Goal: Task Accomplishment & Management: Manage account settings

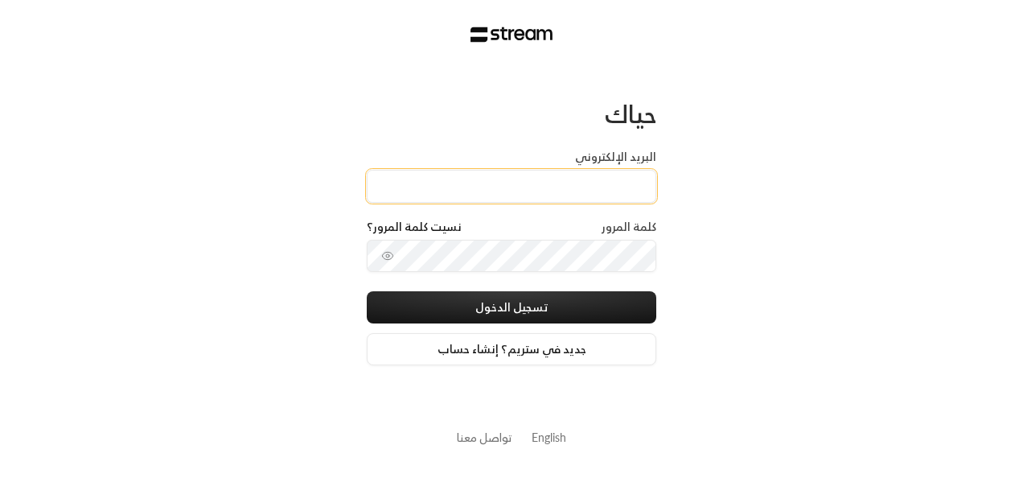
click at [482, 198] on input "البريد الإلكتروني" at bounding box center [512, 186] width 290 height 33
type input "[EMAIL_ADDRESS][DOMAIN_NAME]"
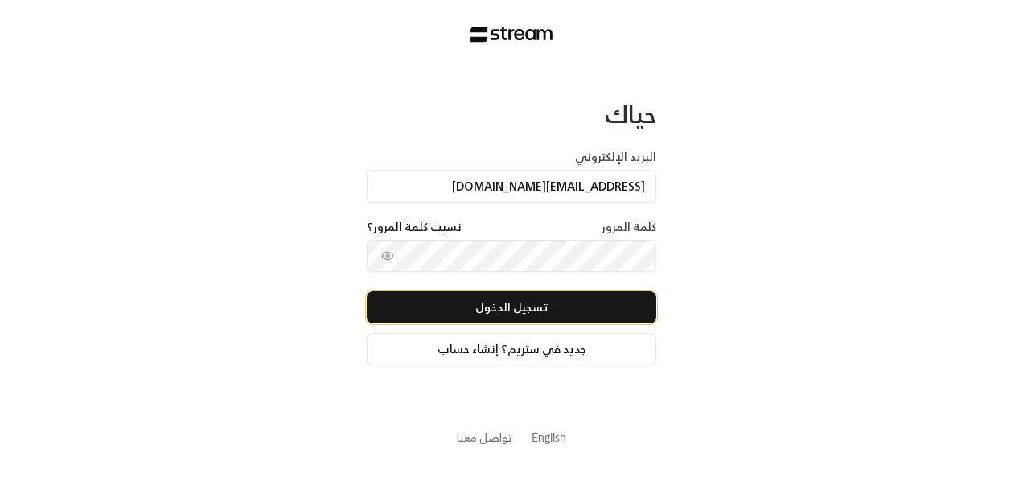
click at [567, 308] on button "تسجيل الدخول" at bounding box center [512, 307] width 290 height 32
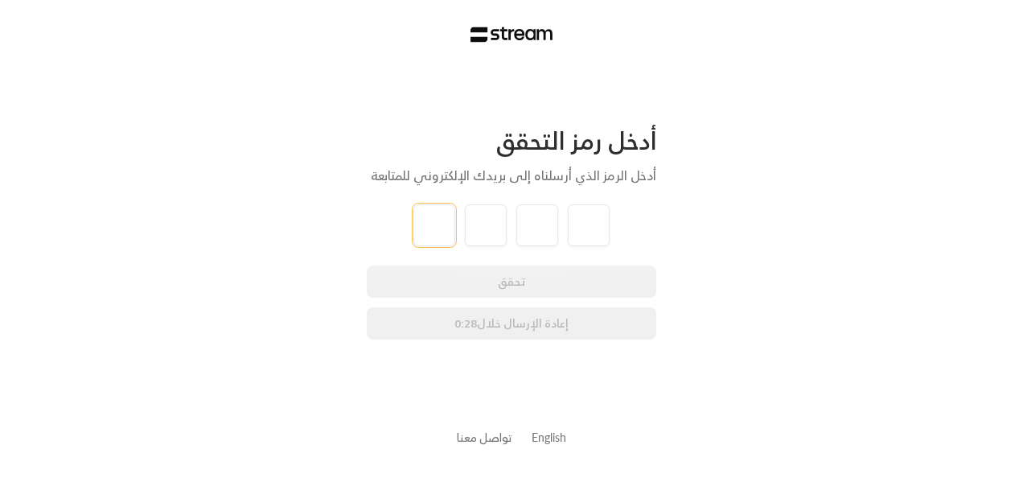
type input "1"
type input "7"
type input "0"
type input "8"
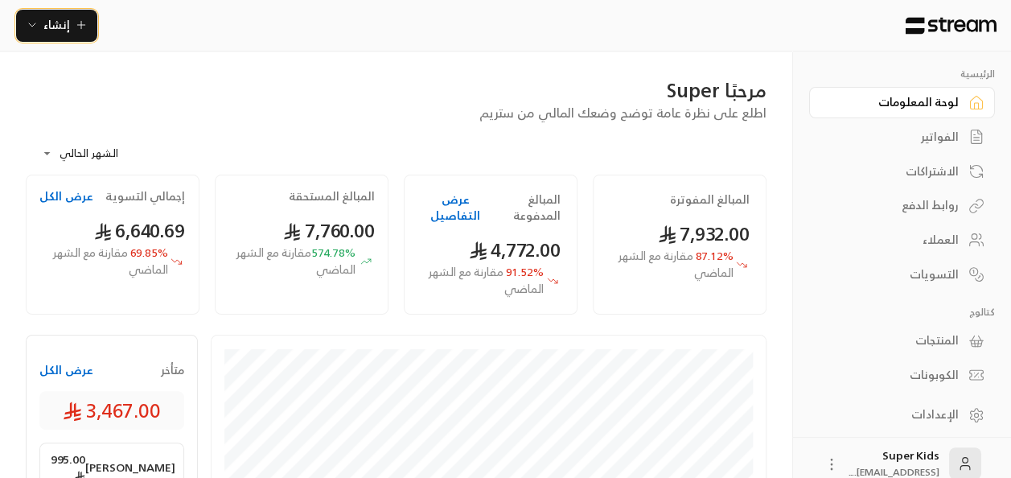
click at [58, 28] on span "إنشاء" at bounding box center [56, 24] width 27 height 20
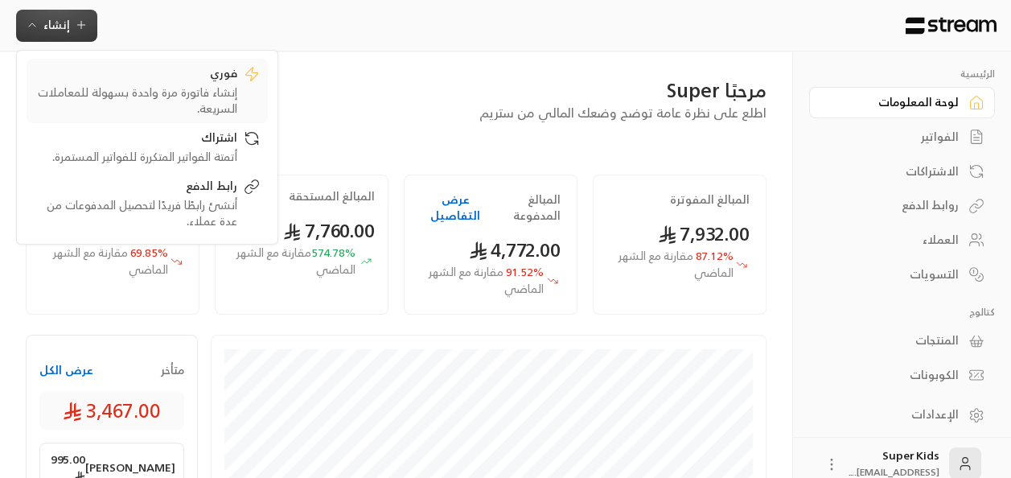
click at [142, 80] on div "فوري" at bounding box center [136, 74] width 203 height 19
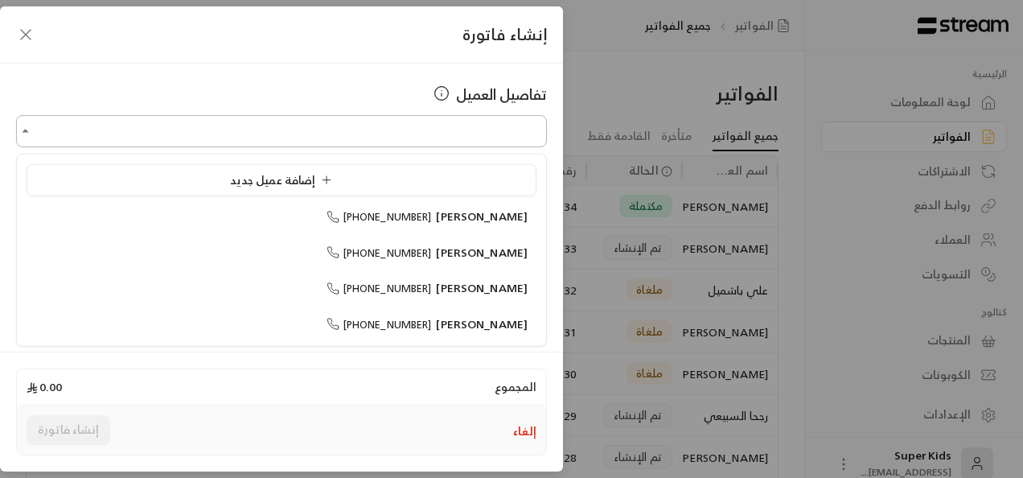
click at [444, 140] on input "اختر العميل" at bounding box center [281, 131] width 531 height 28
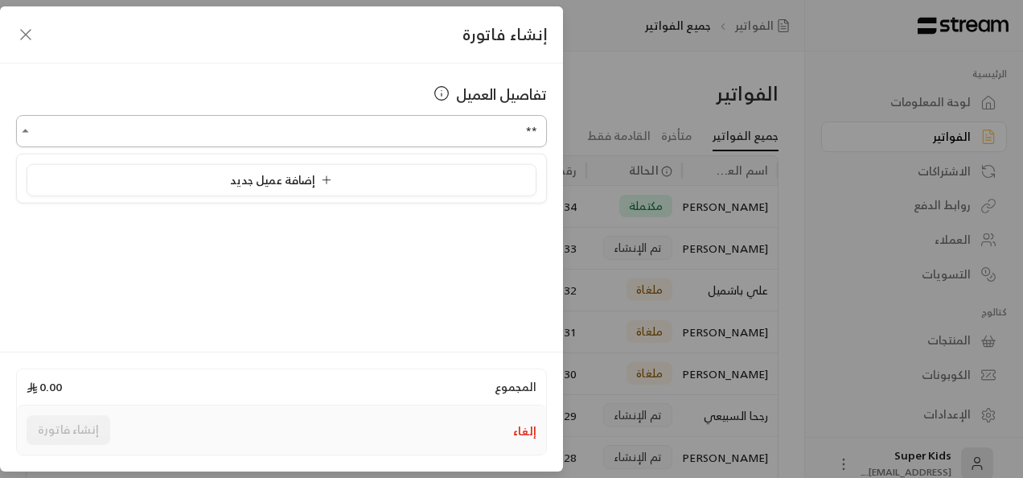
type input "*"
type input "***"
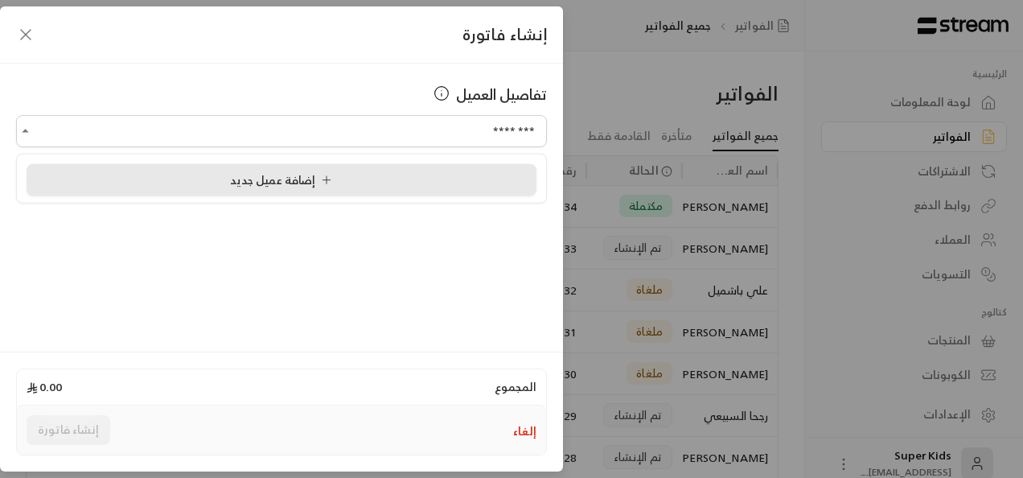
click at [386, 187] on div "إضافة عميل جديد" at bounding box center [281, 179] width 492 height 17
type input "**********"
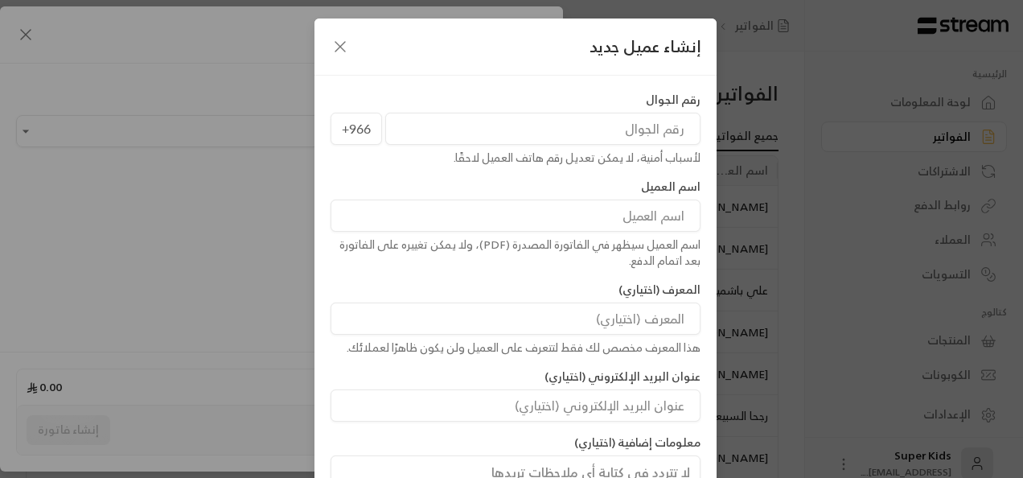
click at [481, 124] on input "tel" at bounding box center [542, 129] width 315 height 32
click at [481, 134] on input "tel" at bounding box center [542, 129] width 315 height 32
click at [483, 135] on input "tel" at bounding box center [542, 129] width 315 height 32
paste input "0542354598"
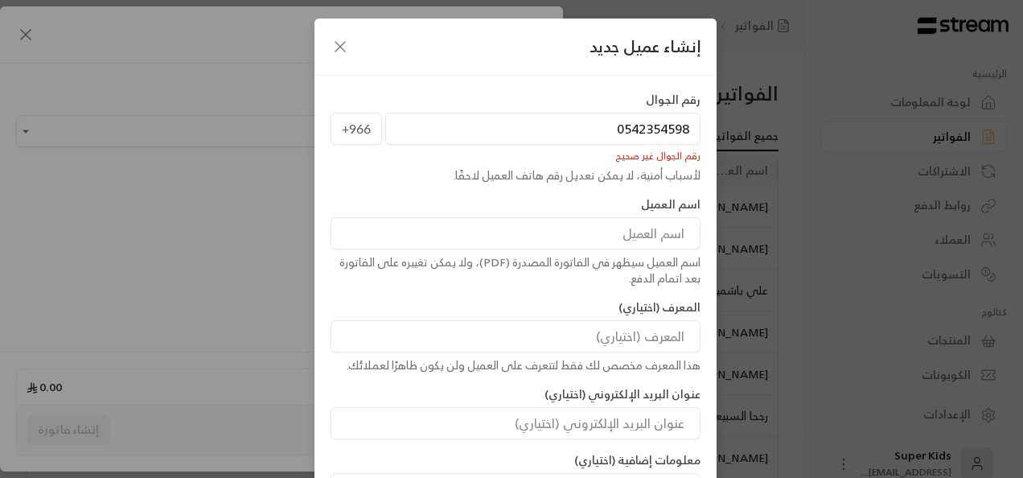
drag, startPoint x: 624, startPoint y: 132, endPoint x: 602, endPoint y: 132, distance: 22.5
click at [602, 132] on input "0542354598" at bounding box center [542, 129] width 315 height 32
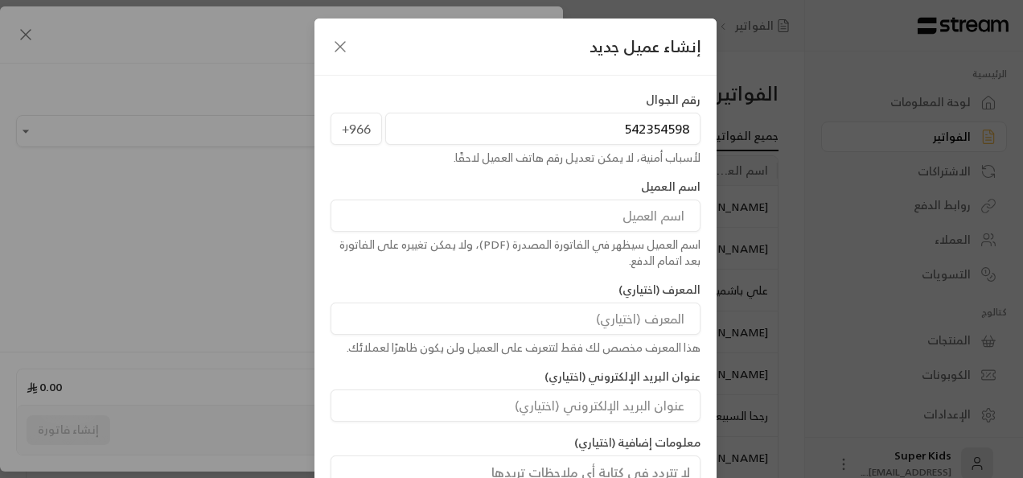
type input "542354598"
click at [630, 225] on input at bounding box center [516, 215] width 370 height 32
type input "[PERSON_NAME]"
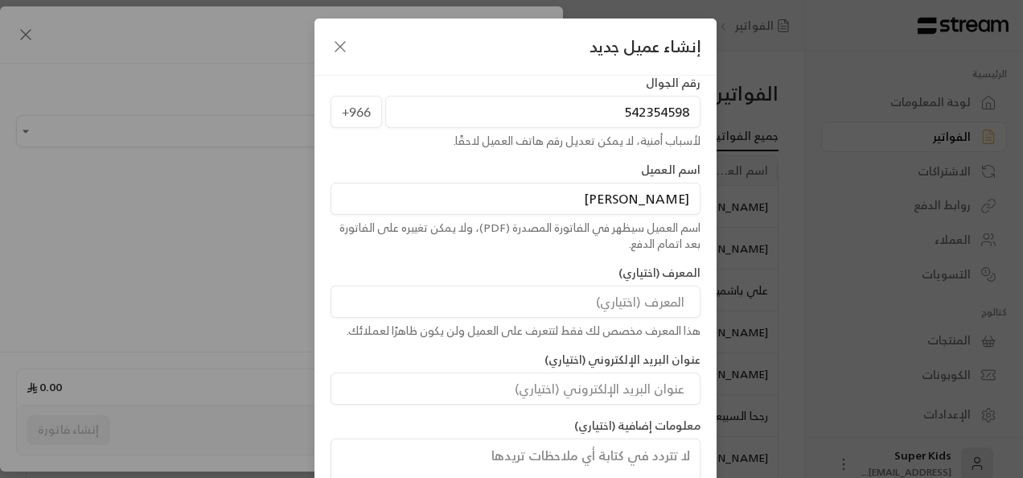
scroll to position [129, 0]
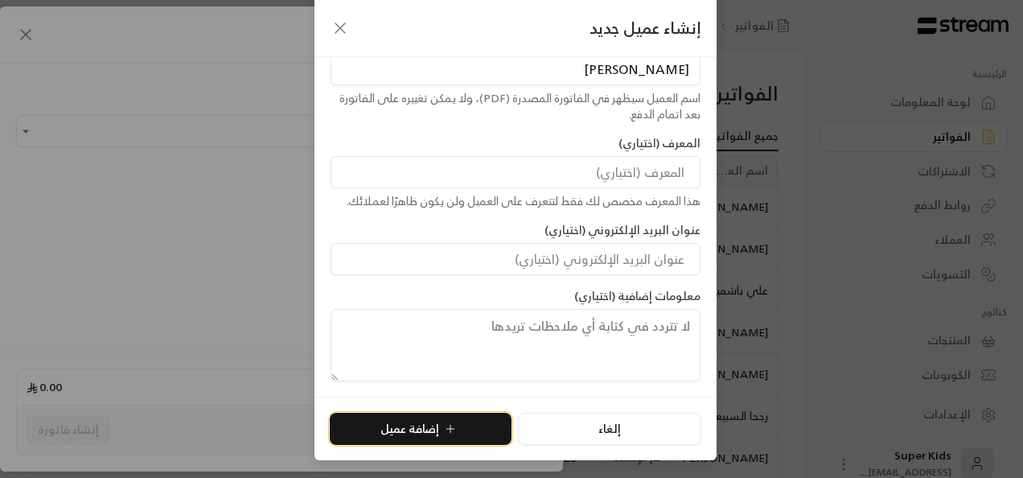
click at [454, 425] on icon "submit" at bounding box center [450, 428] width 13 height 13
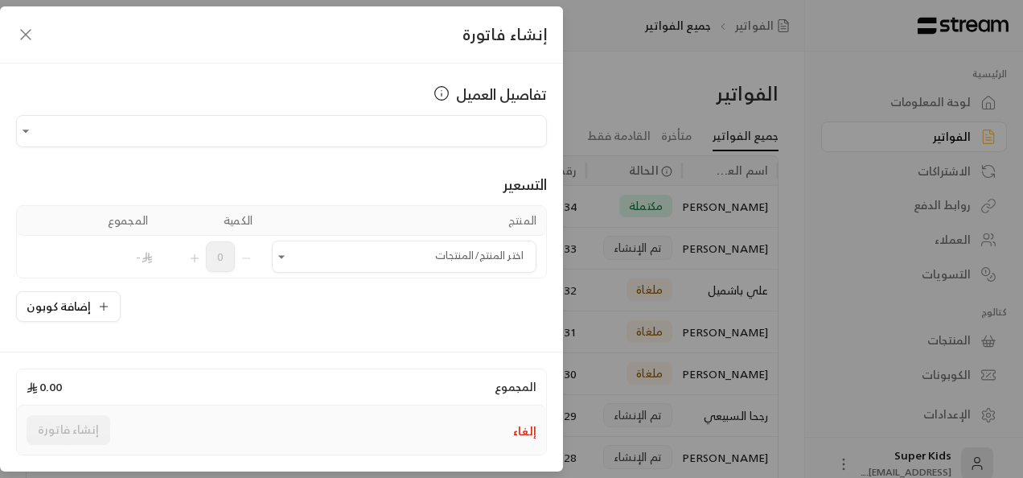
type input "**********"
click at [290, 253] on icon "Open" at bounding box center [281, 257] width 16 height 16
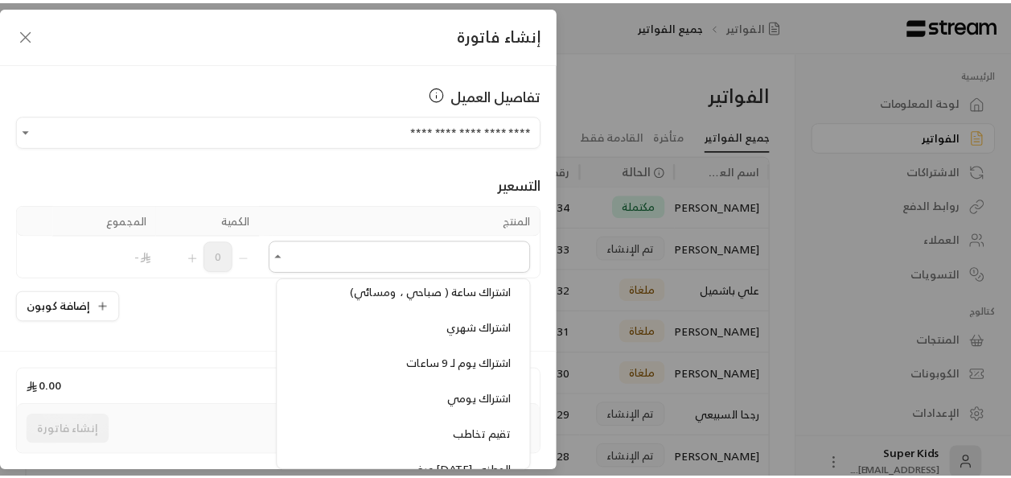
scroll to position [113, 0]
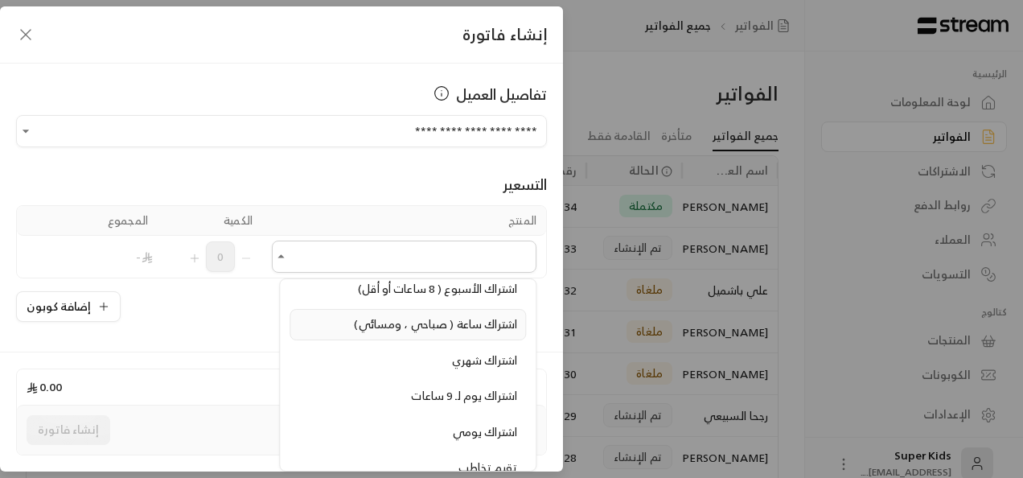
click at [355, 324] on span "اشتراك ساعة ( صباحي ، ومسائي)" at bounding box center [436, 324] width 163 height 20
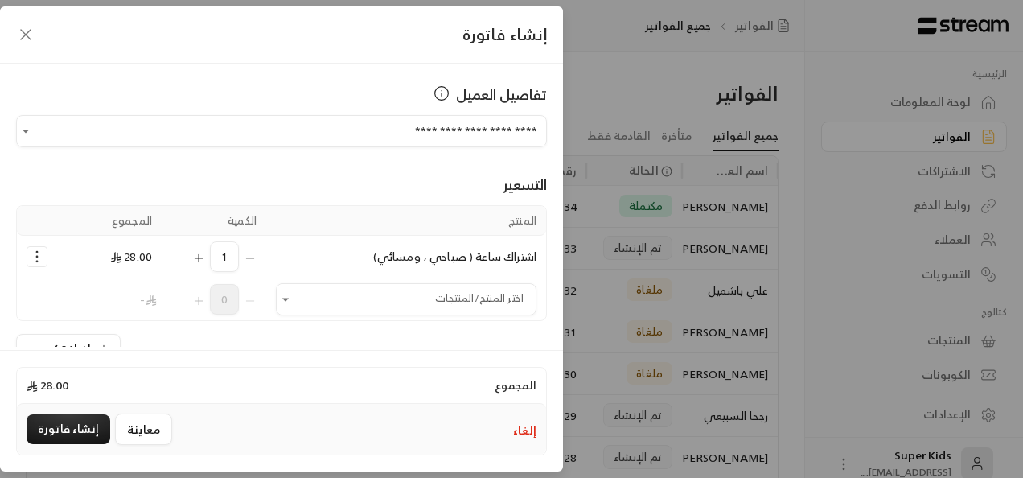
click at [199, 257] on icon "Selected Products" at bounding box center [199, 257] width 0 height 7
click at [257, 255] on icon "Selected Products" at bounding box center [250, 258] width 13 height 13
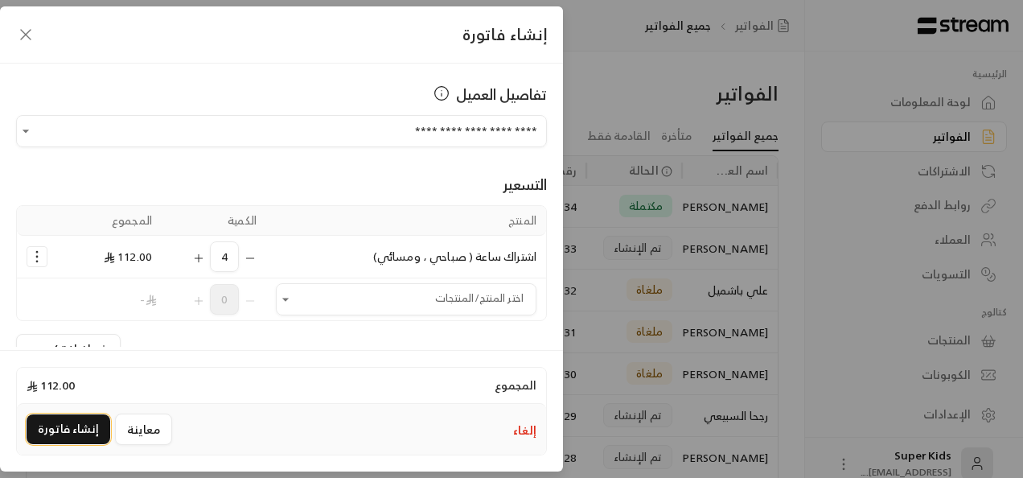
click at [60, 429] on button "إنشاء فاتورة" at bounding box center [69, 429] width 84 height 30
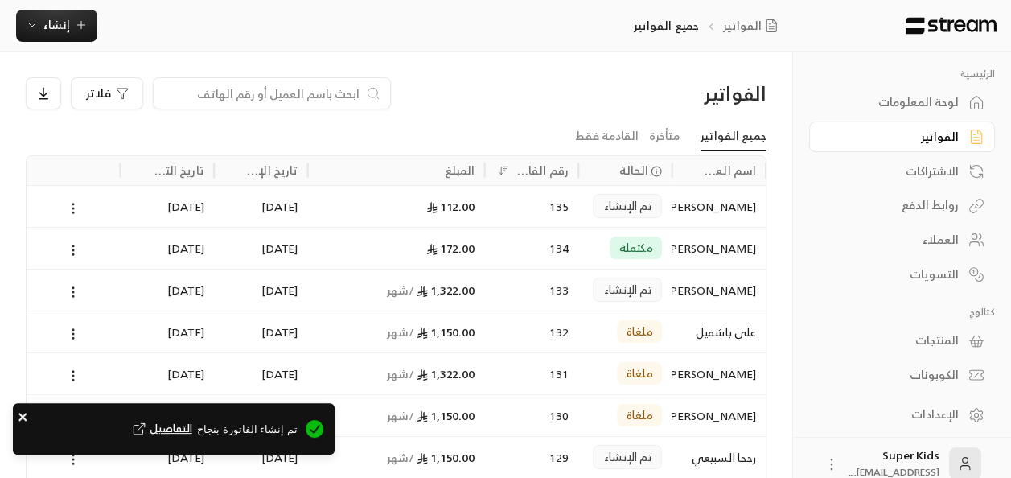
click at [21, 415] on icon "close" at bounding box center [22, 417] width 8 height 8
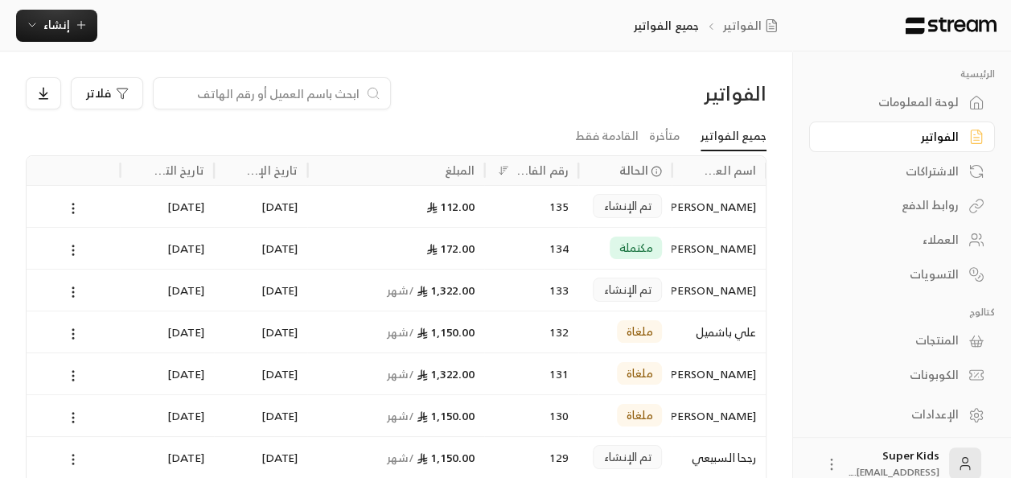
click at [73, 459] on circle at bounding box center [73, 459] width 2 height 2
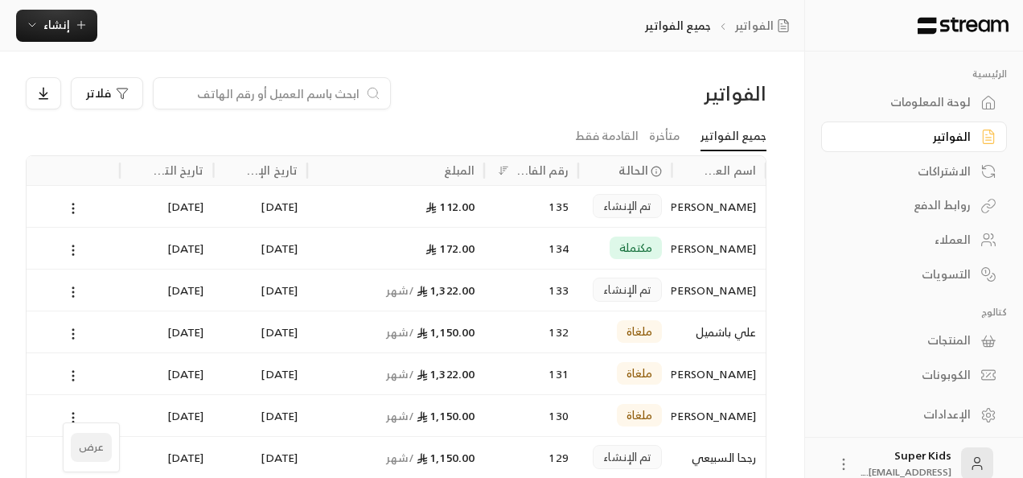
click at [98, 447] on li "عرض" at bounding box center [91, 447] width 41 height 29
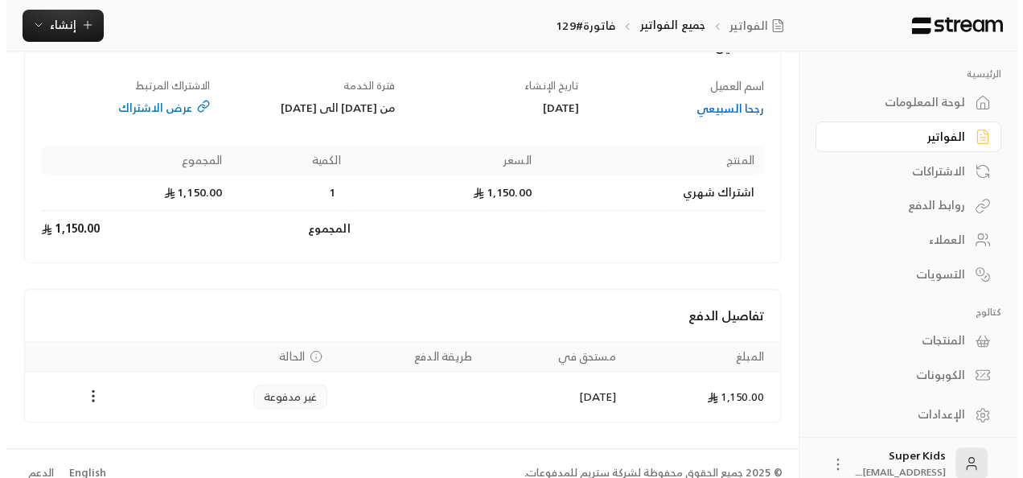
scroll to position [198, 0]
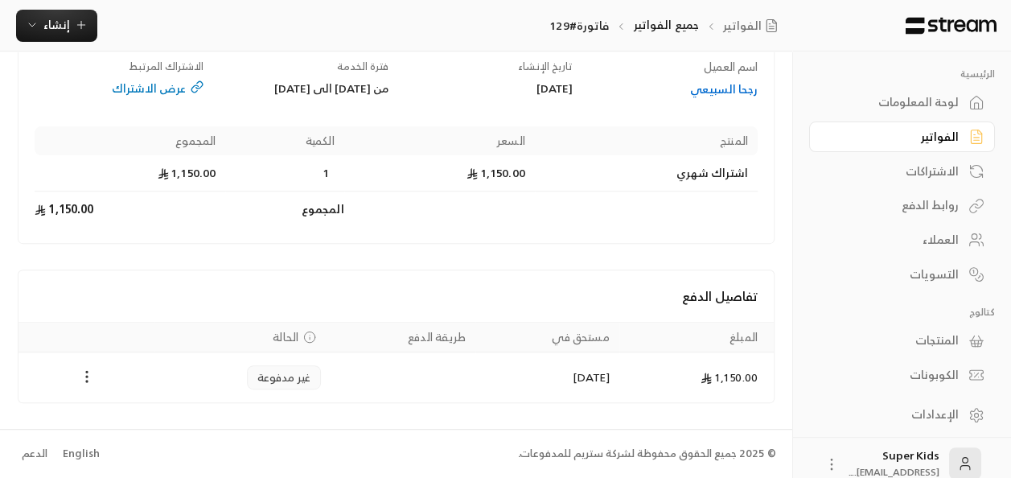
click at [84, 380] on icon "Payments" at bounding box center [87, 376] width 16 height 16
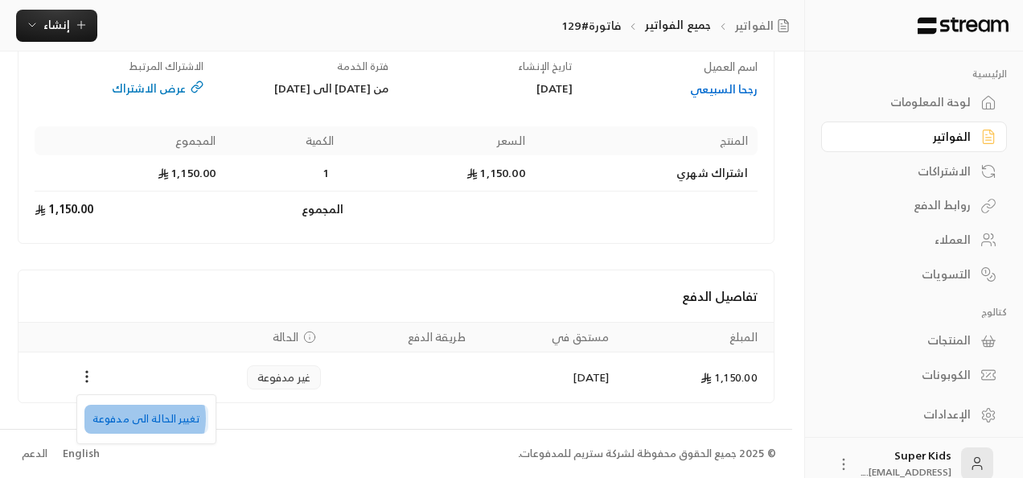
click at [137, 418] on li "تغيير الحالة الى مدفوعة" at bounding box center [146, 419] width 124 height 29
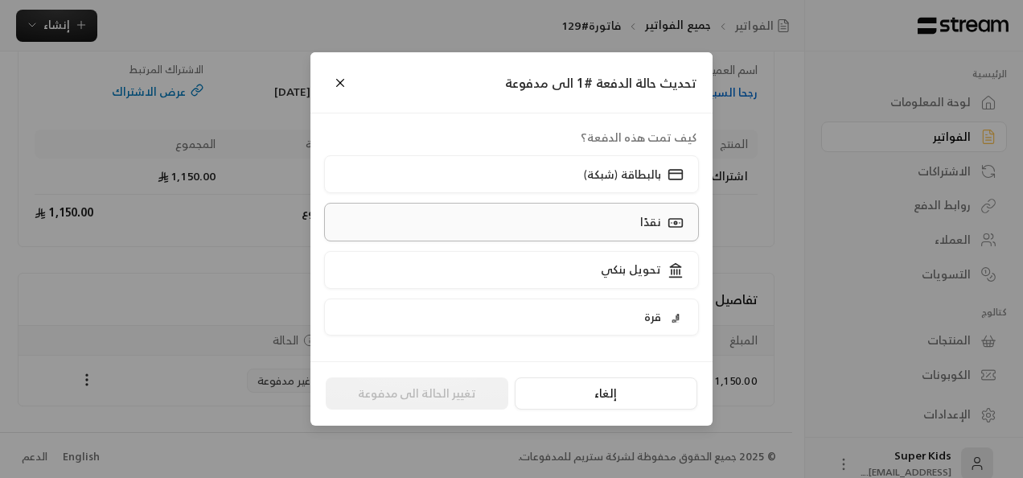
click at [602, 213] on label "نقدًا" at bounding box center [512, 222] width 376 height 38
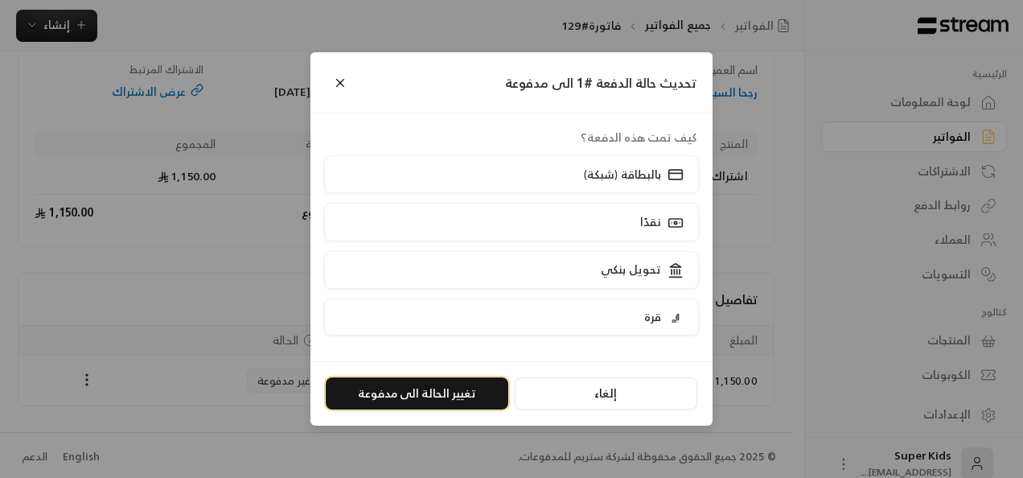
click at [407, 393] on button "تغيير الحالة الى مدفوعة" at bounding box center [417, 393] width 183 height 32
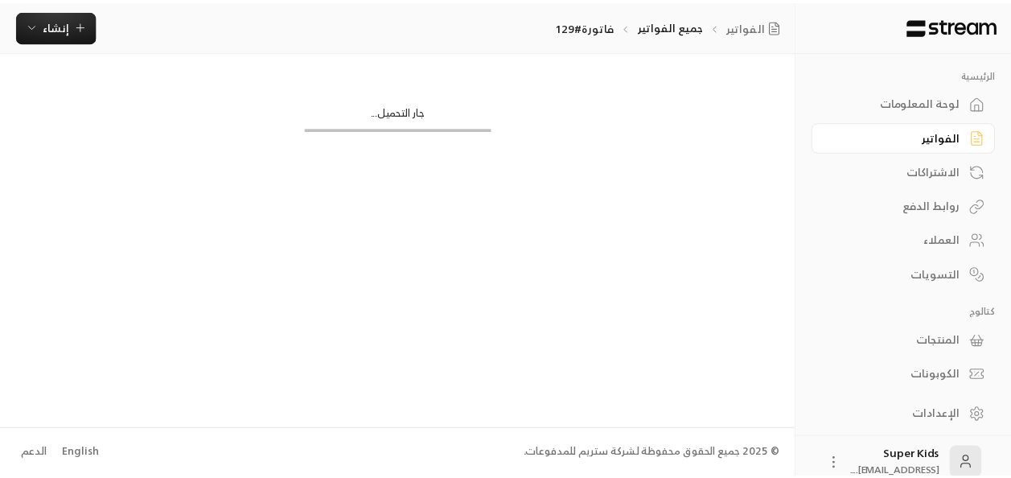
scroll to position [0, 0]
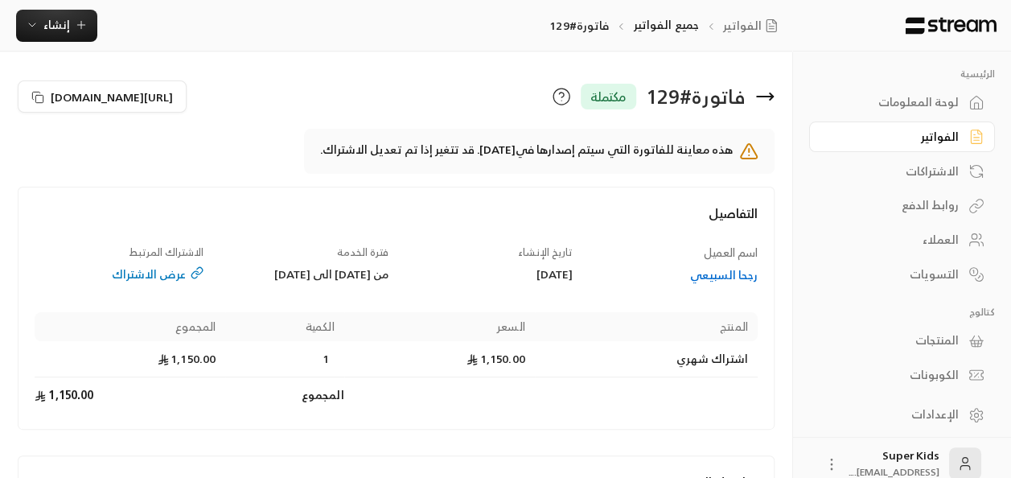
click at [902, 102] on div "لوحة المعلومات" at bounding box center [893, 102] width 129 height 16
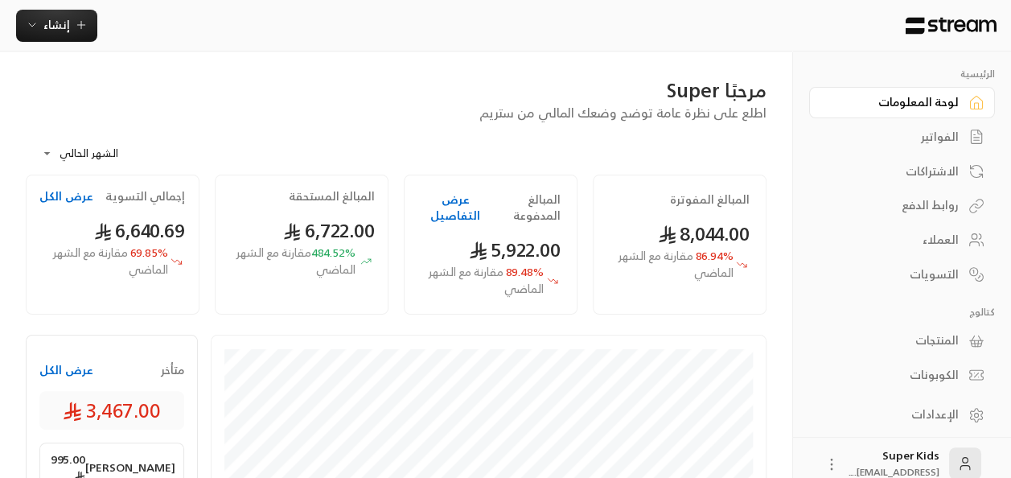
click at [71, 374] on button "عرض الكل" at bounding box center [66, 370] width 54 height 16
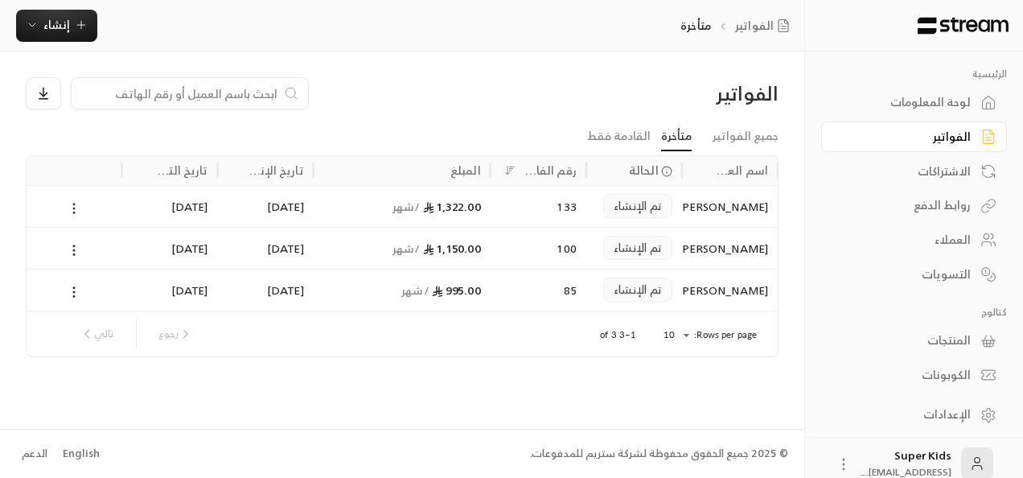
click at [74, 205] on icon at bounding box center [74, 208] width 14 height 14
click at [87, 245] on li "عرض" at bounding box center [92, 249] width 41 height 29
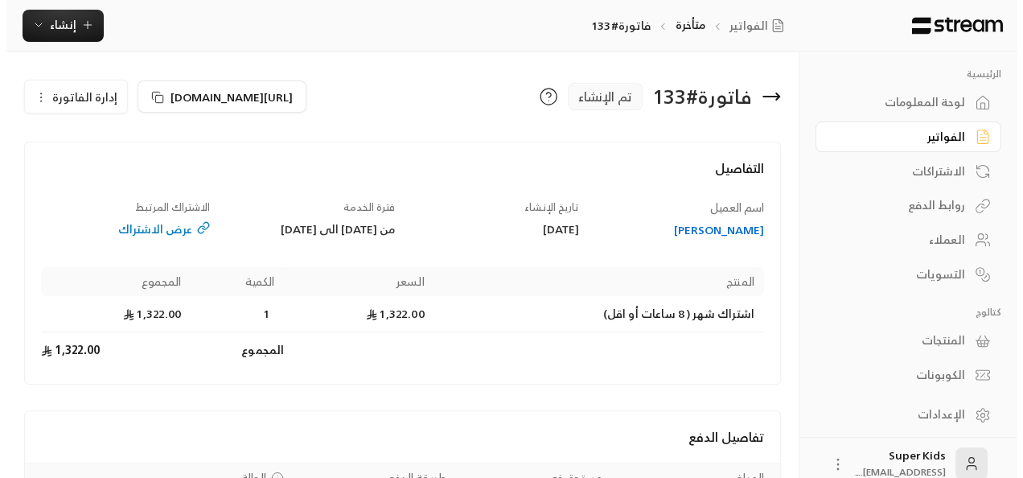
scroll to position [152, 0]
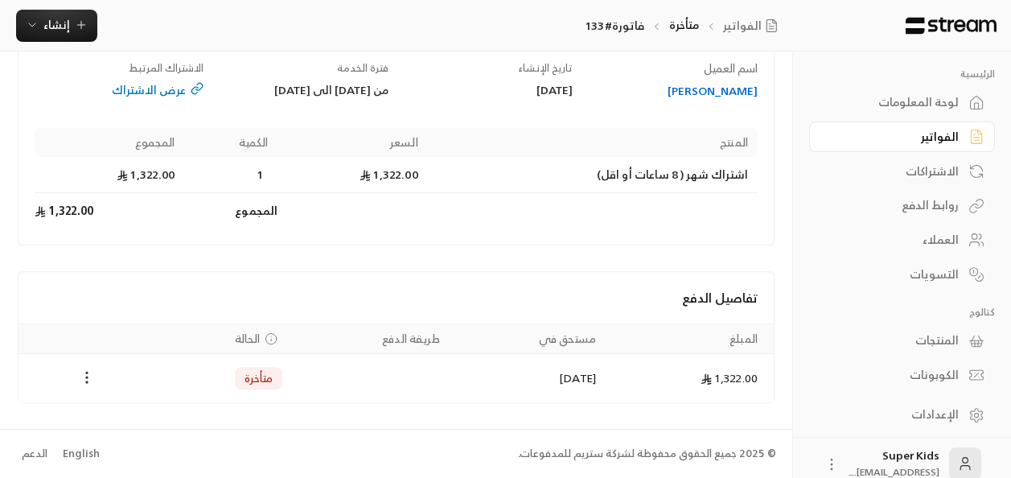
click at [87, 372] on circle "Payments" at bounding box center [87, 373] width 2 height 2
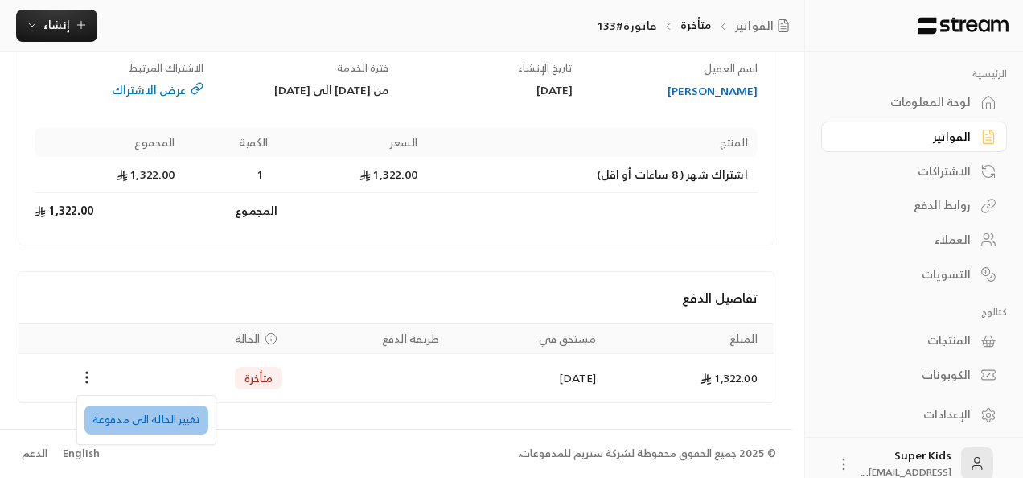
click at [164, 428] on li "تغيير الحالة الى مدفوعة" at bounding box center [146, 419] width 124 height 29
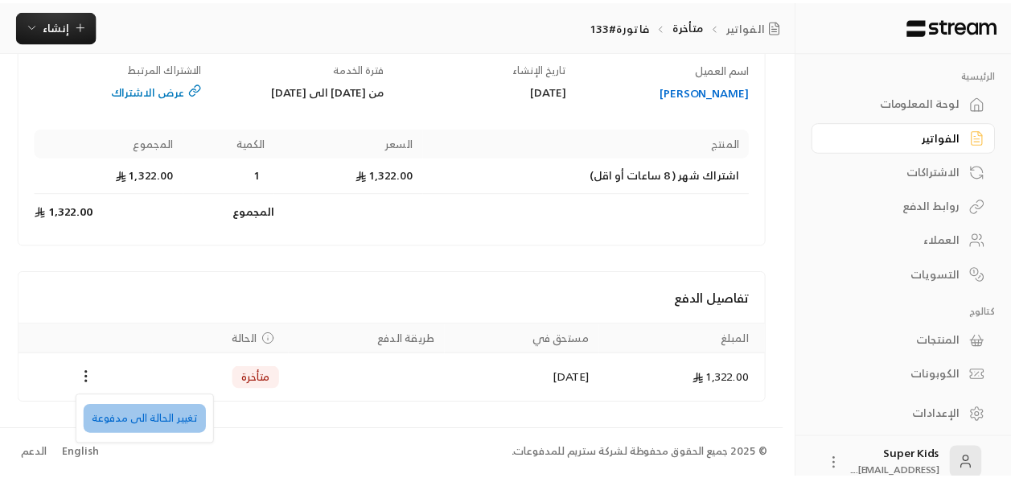
scroll to position [137, 0]
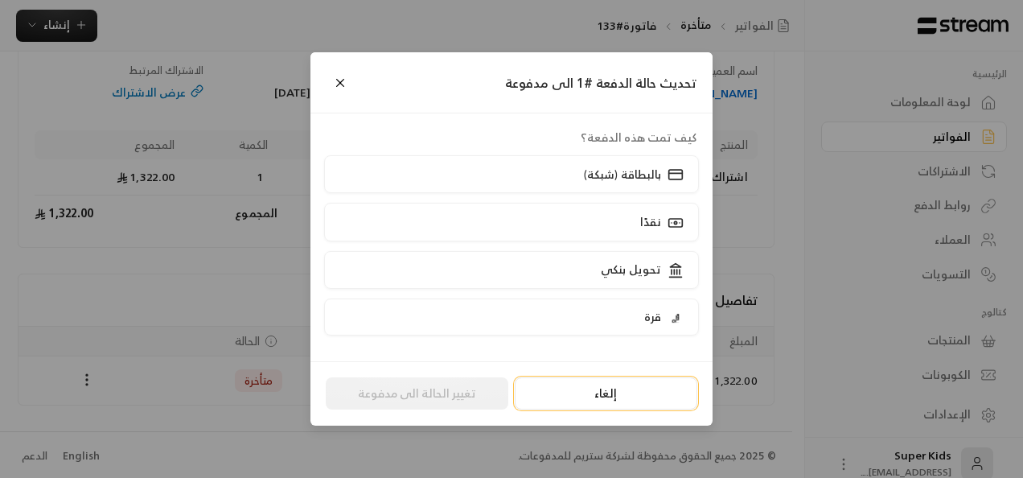
click at [624, 392] on button "إلغاء" at bounding box center [606, 393] width 183 height 32
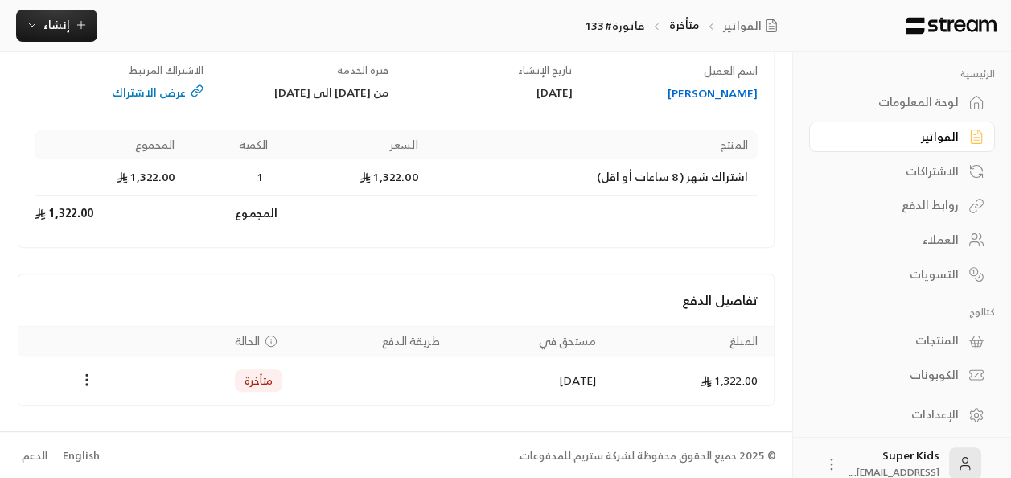
scroll to position [0, 0]
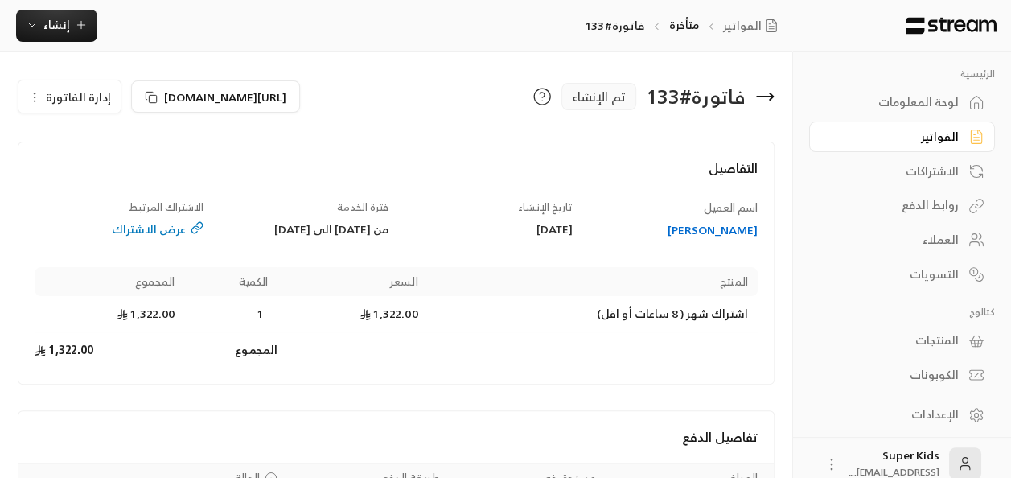
click at [69, 94] on span "إدارة الفاتورة" at bounding box center [78, 97] width 65 height 20
click at [113, 176] on span "إلغاء" at bounding box center [111, 171] width 20 height 13
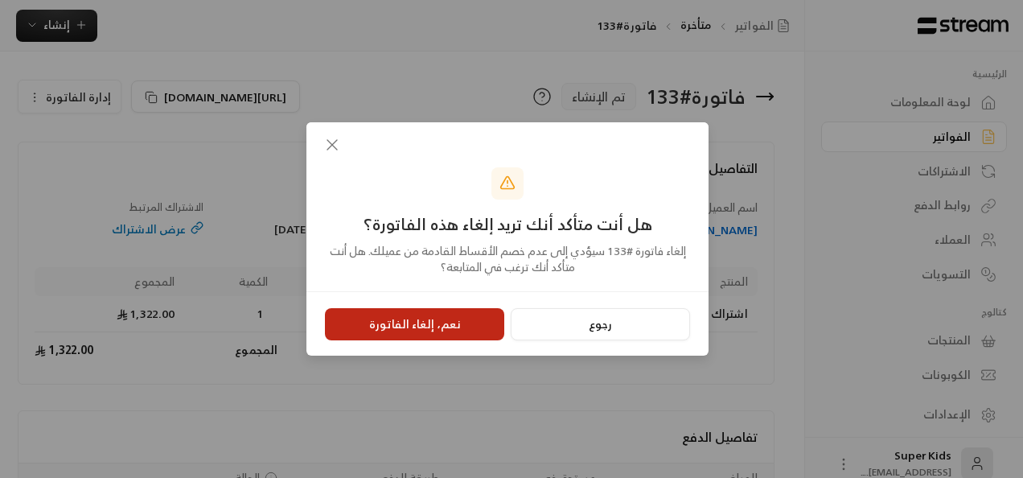
click at [409, 326] on button "نعم، إلغاء الفاتورة" at bounding box center [414, 324] width 179 height 32
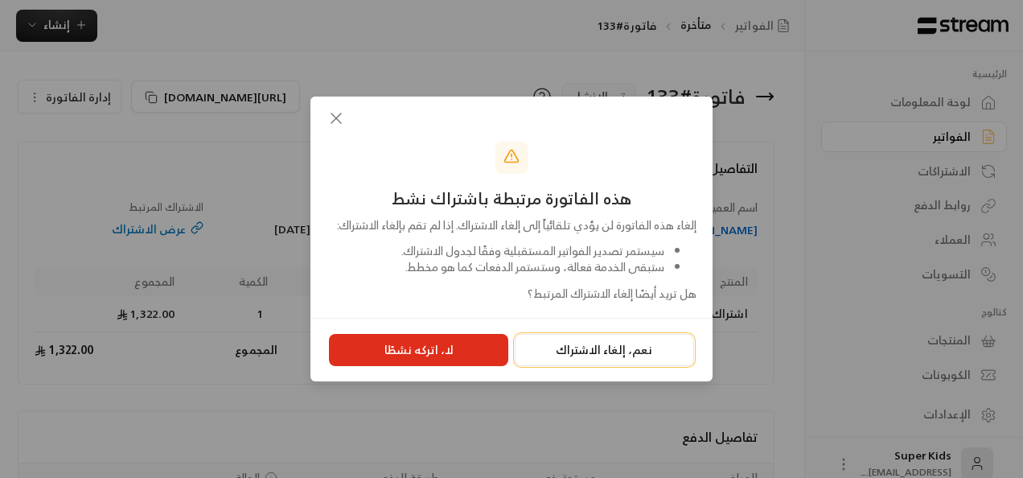
click at [637, 352] on button "نعم، إلغاء الاشتراك" at bounding box center [604, 350] width 179 height 32
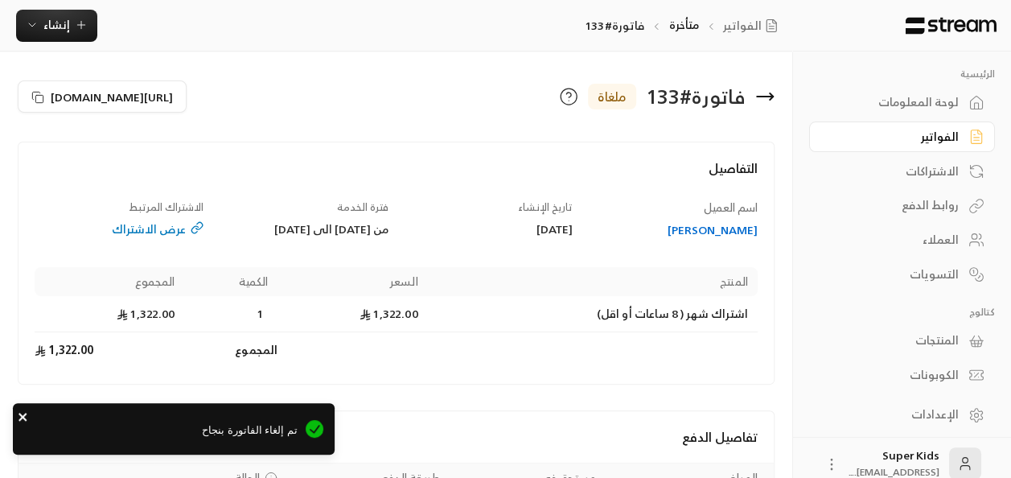
click at [22, 416] on icon "close" at bounding box center [22, 417] width 8 height 8
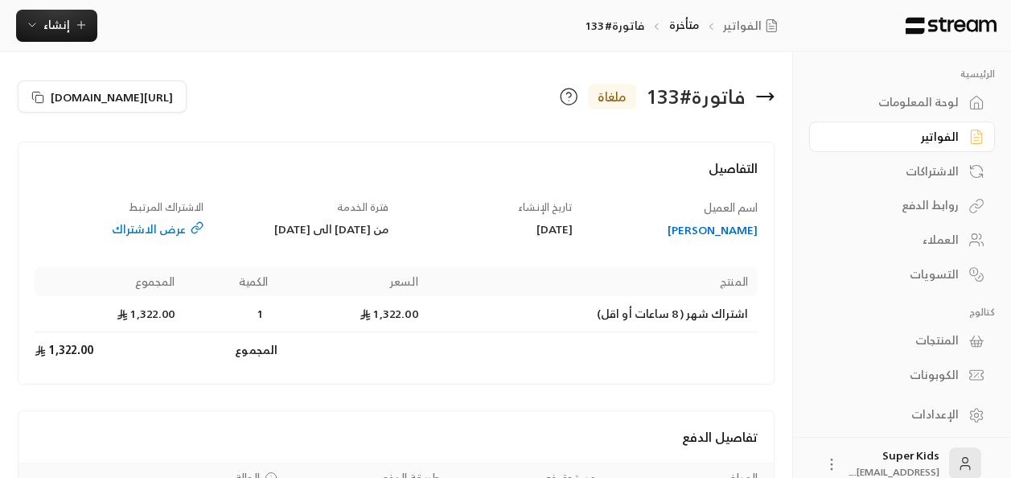
click at [928, 108] on div "لوحة المعلومات" at bounding box center [893, 102] width 129 height 16
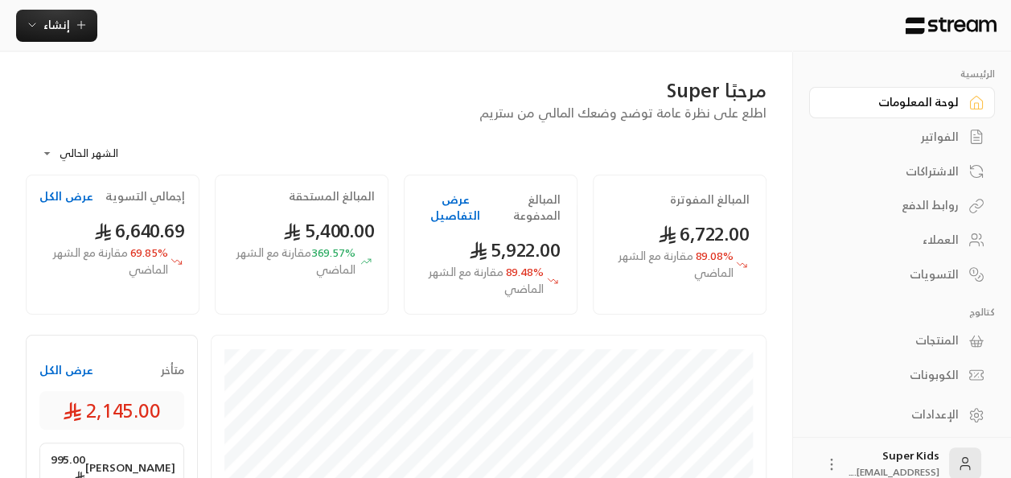
click at [64, 363] on button "عرض الكل" at bounding box center [66, 370] width 54 height 16
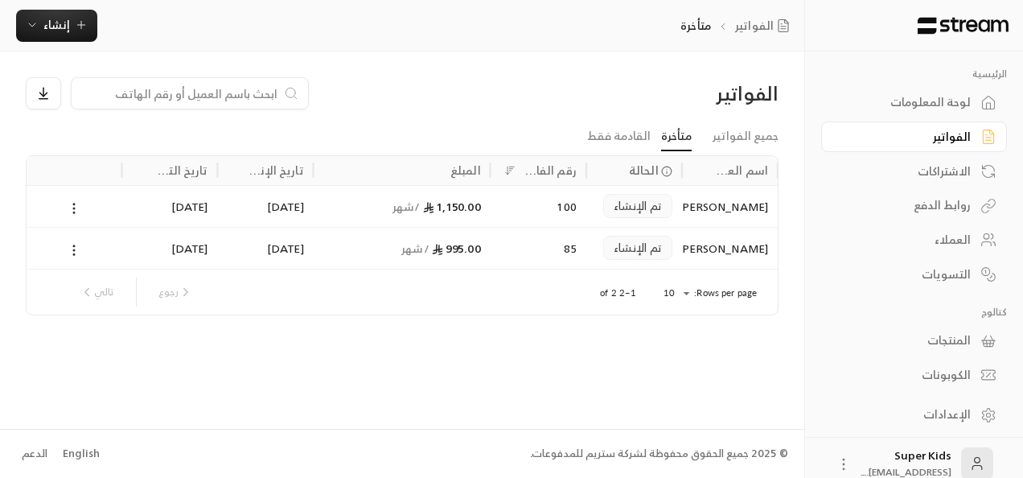
click at [947, 102] on div "لوحة المعلومات" at bounding box center [905, 102] width 129 height 16
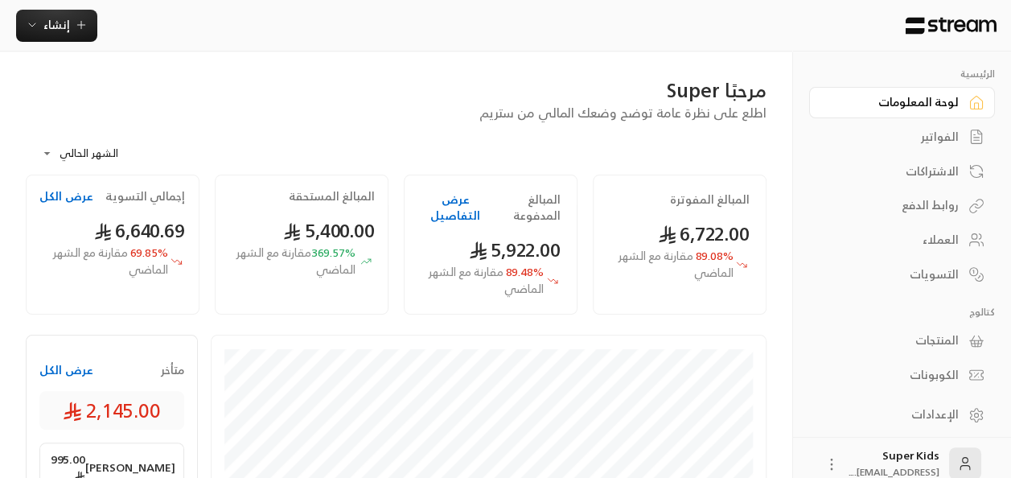
click at [71, 370] on button "عرض الكل" at bounding box center [66, 370] width 54 height 16
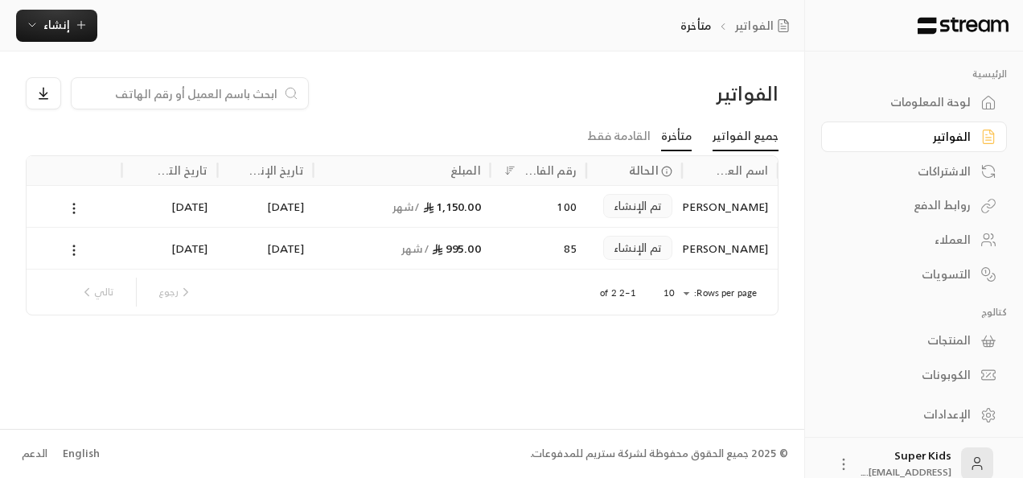
click at [733, 147] on link "جميع الفواتير" at bounding box center [746, 136] width 66 height 29
